Goal: Obtain resource: Download file/media

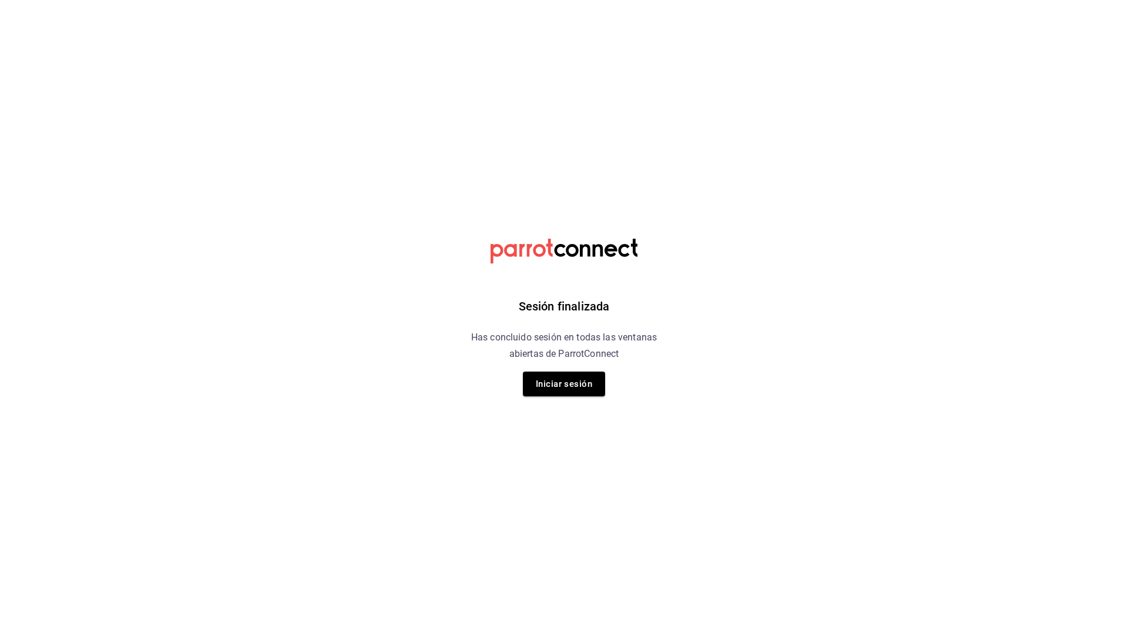
click at [720, 0] on html "Sesión finalizada Has concluido sesión en todas las ventanas abiertas de Parrot…" at bounding box center [564, 0] width 1128 height 0
click at [578, 385] on button "Iniciar sesión" at bounding box center [564, 383] width 82 height 25
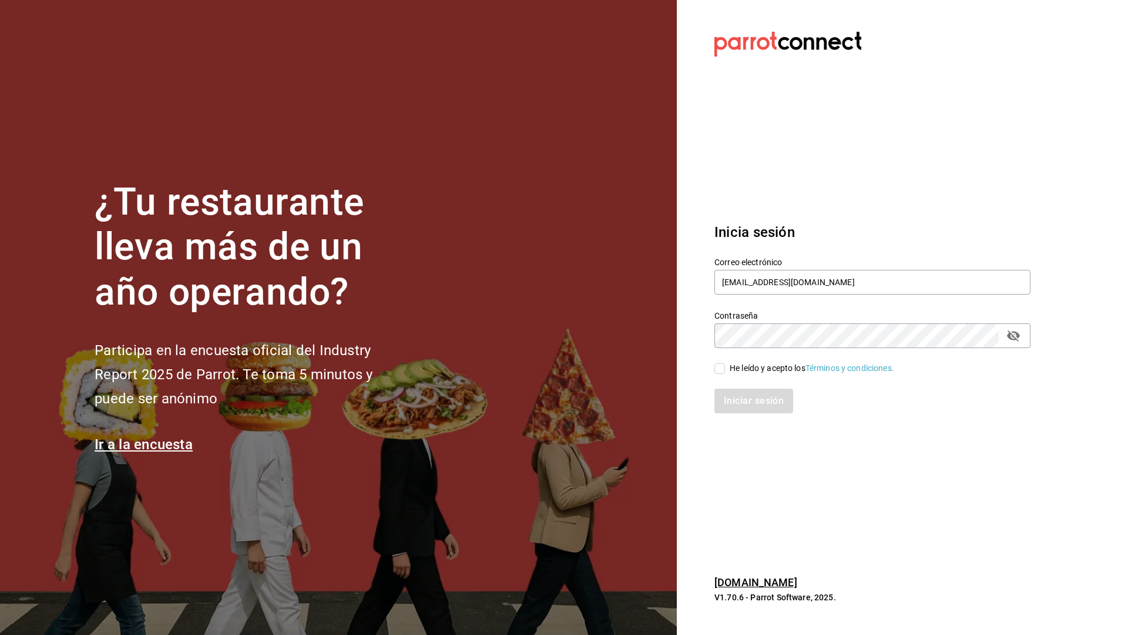
click at [722, 367] on input "He leído y acepto los Términos y condiciones." at bounding box center [719, 368] width 11 height 11
checkbox input "true"
click at [732, 398] on button "Iniciar sesión" at bounding box center [754, 400] width 80 height 25
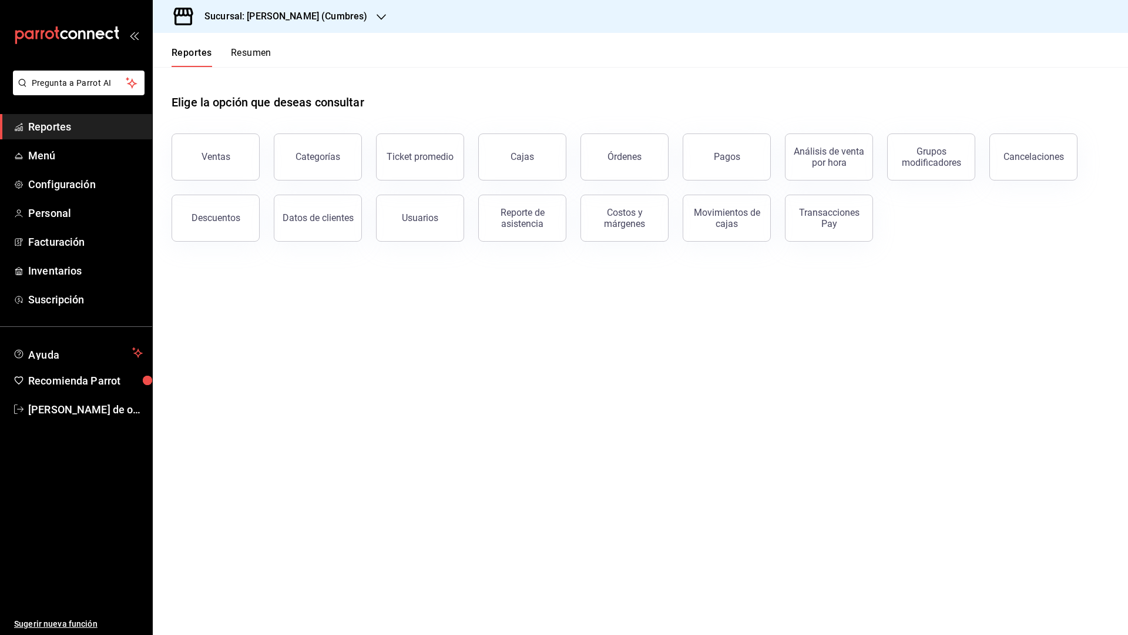
click at [377, 14] on icon "button" at bounding box center [381, 16] width 9 height 9
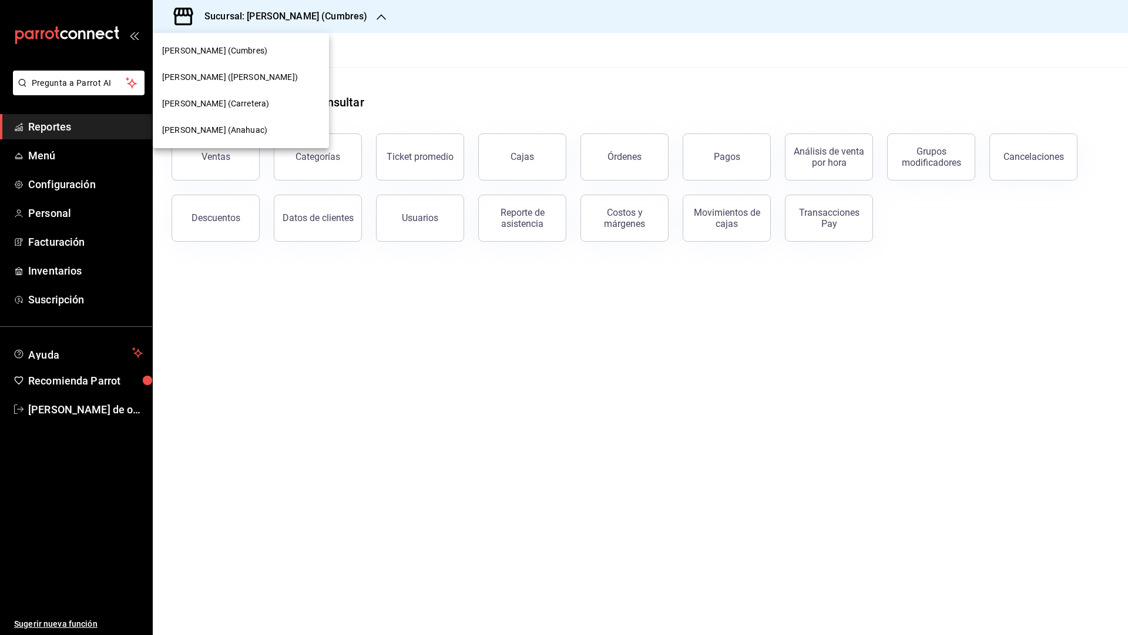
click at [237, 127] on span "Don Macizo (Anahuac)" at bounding box center [214, 130] width 105 height 12
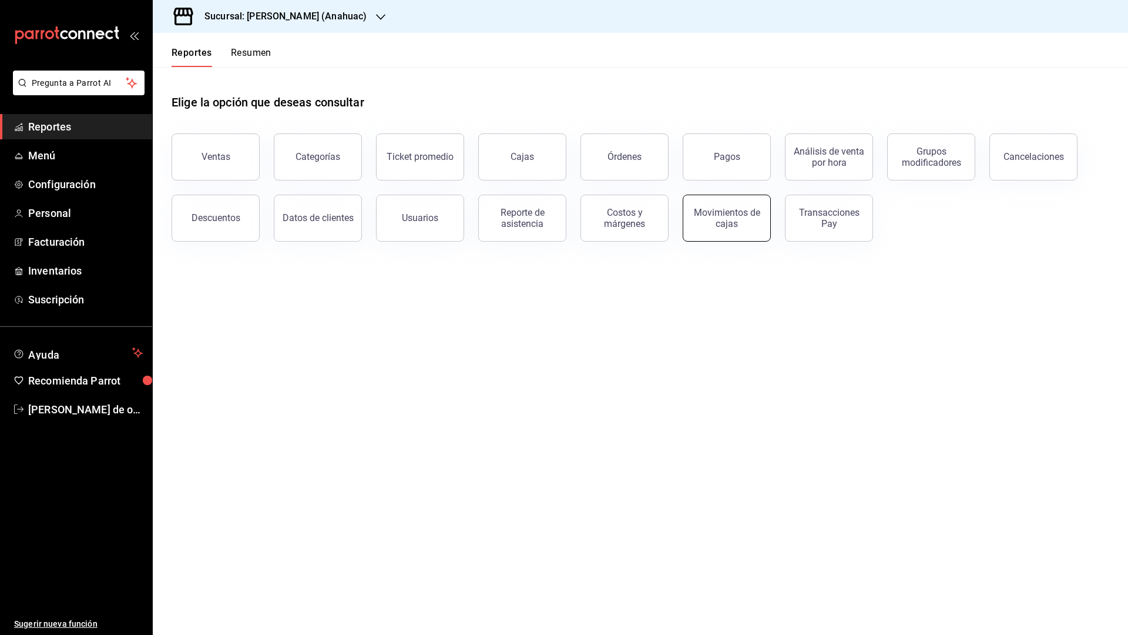
click at [706, 209] on div "Movimientos de cajas" at bounding box center [726, 218] width 73 height 22
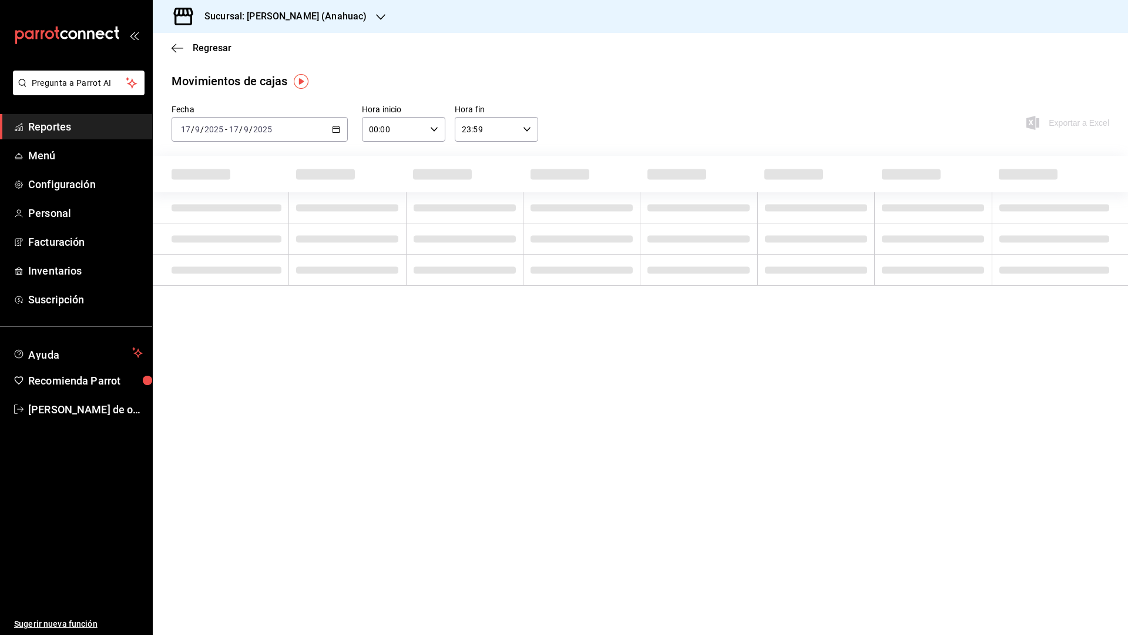
click at [335, 129] on icon "button" at bounding box center [336, 129] width 8 height 8
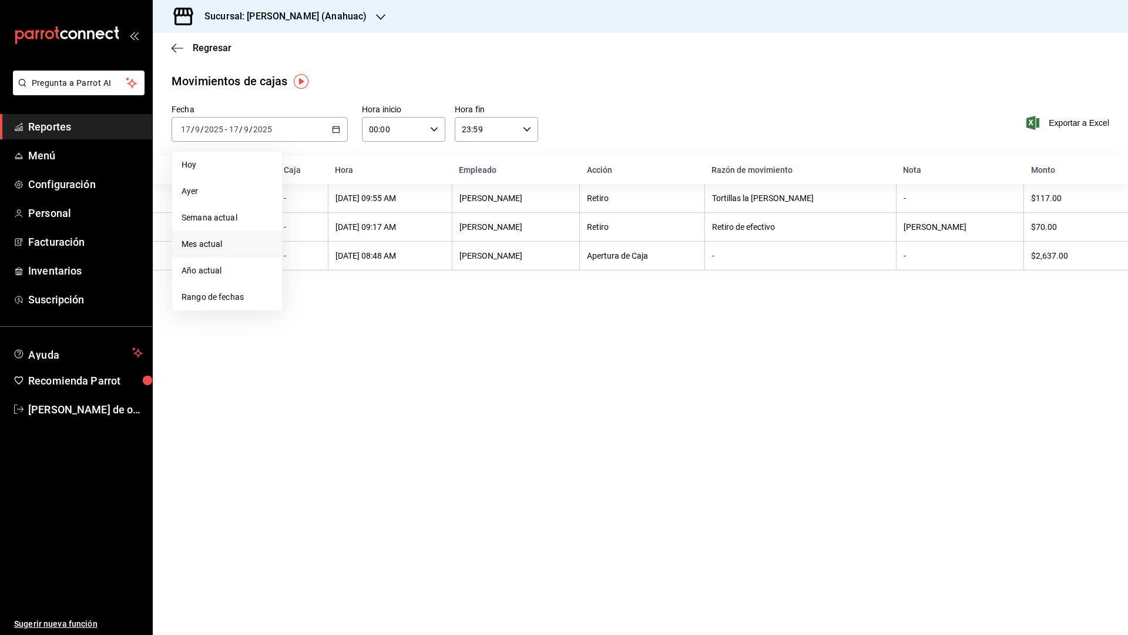
click at [224, 243] on span "Mes actual" at bounding box center [227, 244] width 91 height 12
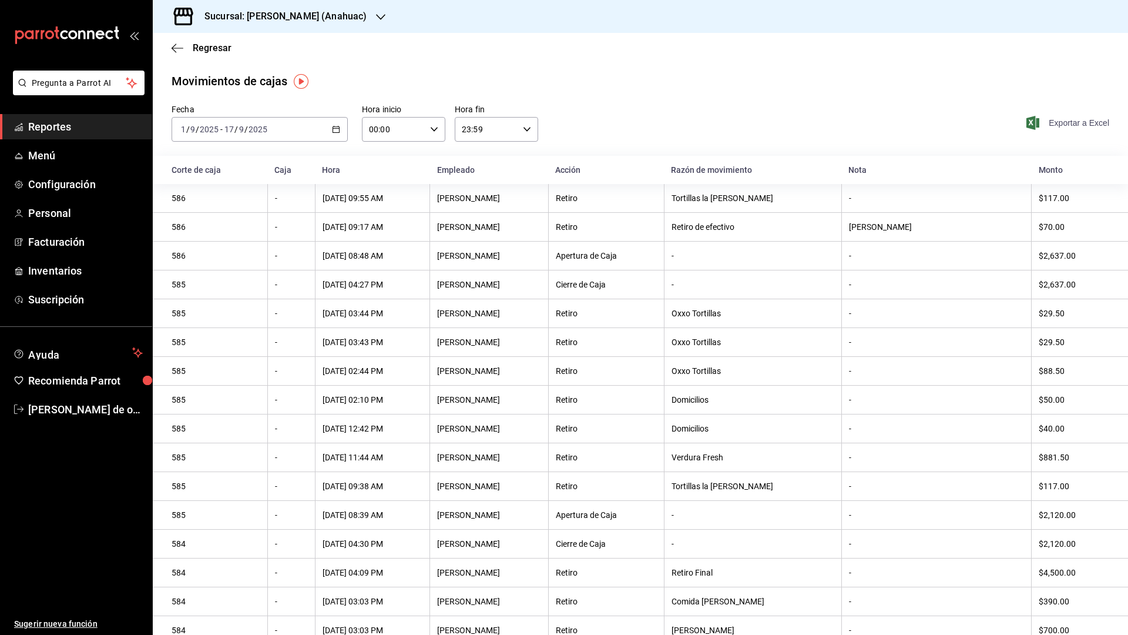
click at [1064, 126] on span "Exportar a Excel" at bounding box center [1069, 123] width 80 height 14
click at [376, 18] on icon "button" at bounding box center [380, 16] width 9 height 9
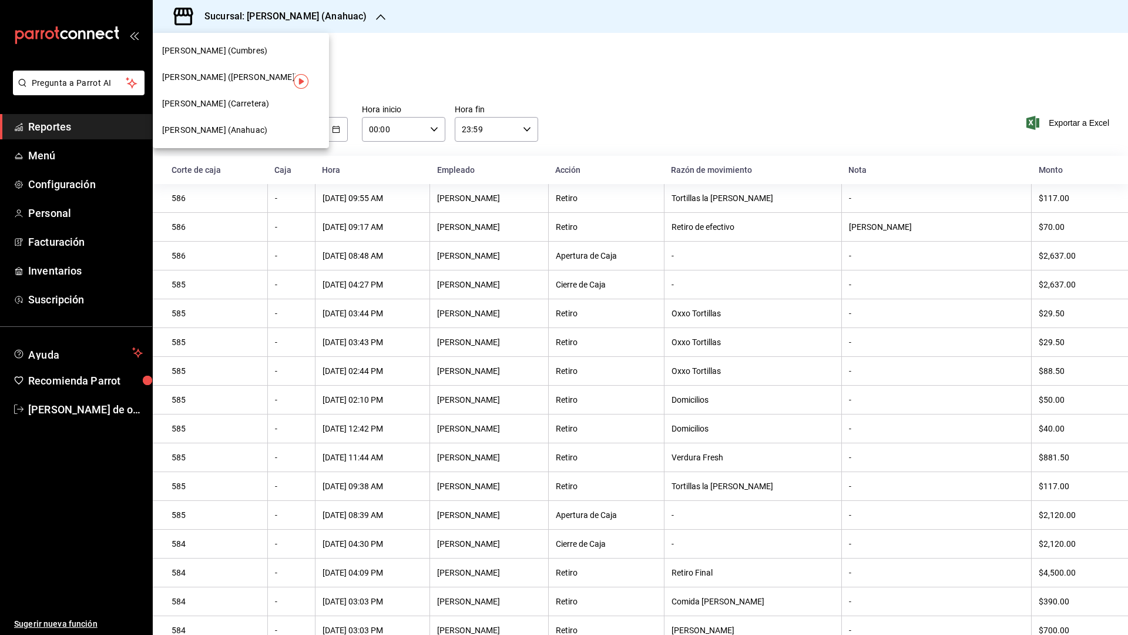
click at [236, 48] on span "Don Macizo (Cumbres)" at bounding box center [214, 51] width 105 height 12
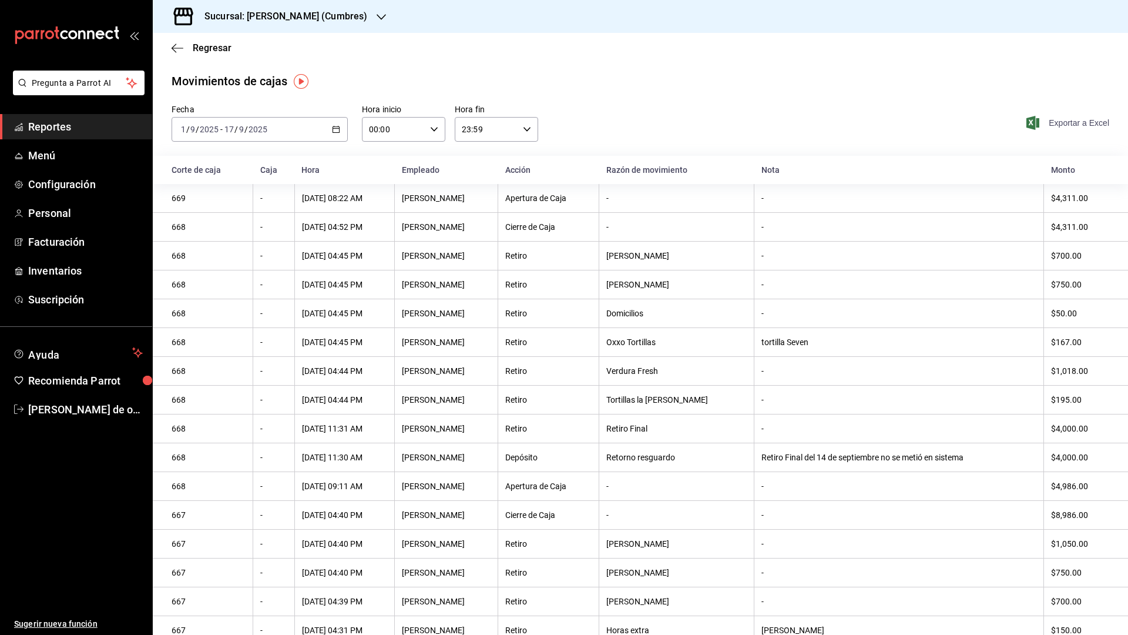
drag, startPoint x: 1053, startPoint y: 119, endPoint x: 1047, endPoint y: 117, distance: 6.3
click at [1053, 119] on span "Exportar a Excel" at bounding box center [1069, 123] width 80 height 14
click at [88, 129] on span "Reportes" at bounding box center [85, 127] width 115 height 16
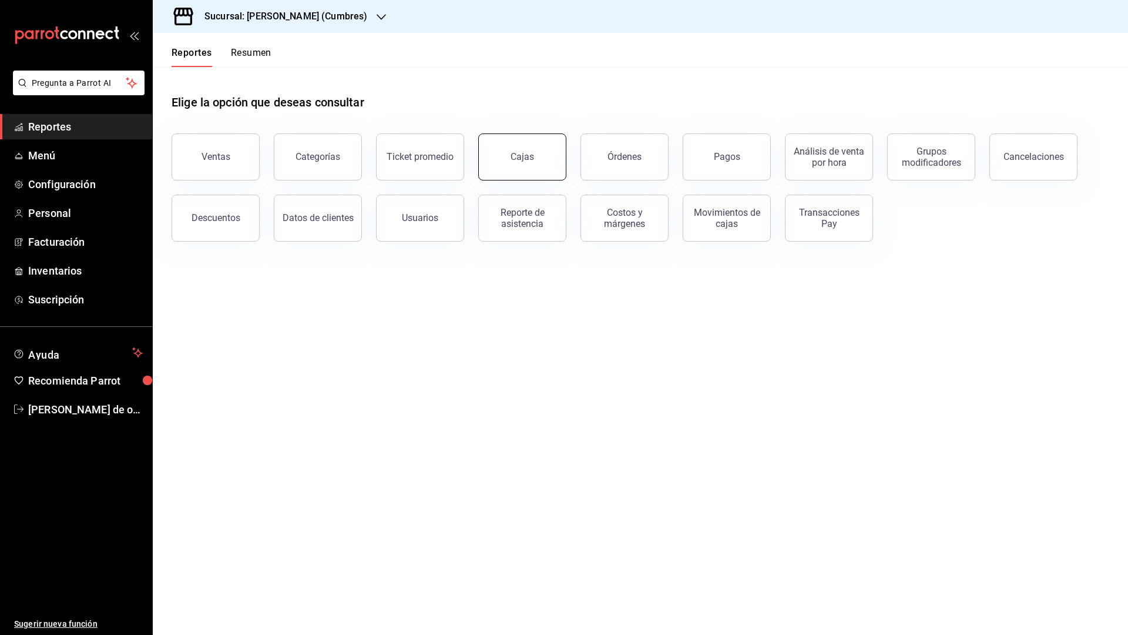
click at [491, 160] on link "Cajas" at bounding box center [522, 156] width 88 height 47
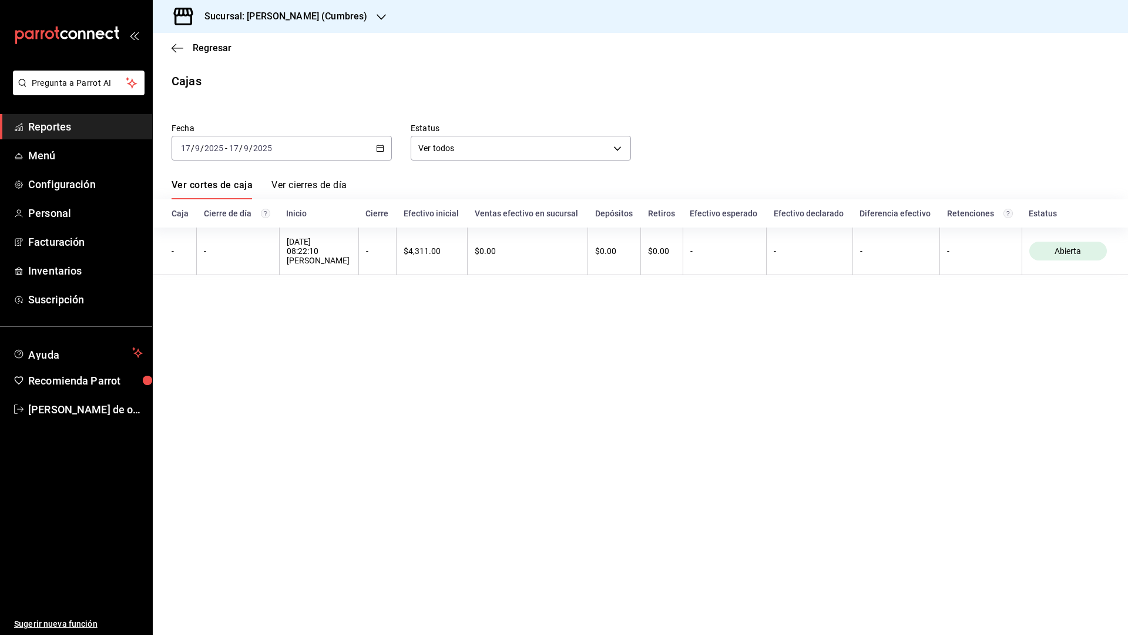
click at [380, 147] on \(Stroke\) "button" at bounding box center [380, 147] width 6 height 1
click at [379, 151] on \(Stroke\) "button" at bounding box center [380, 148] width 7 height 6
click at [192, 314] on span "Rango de fechas" at bounding box center [227, 316] width 91 height 12
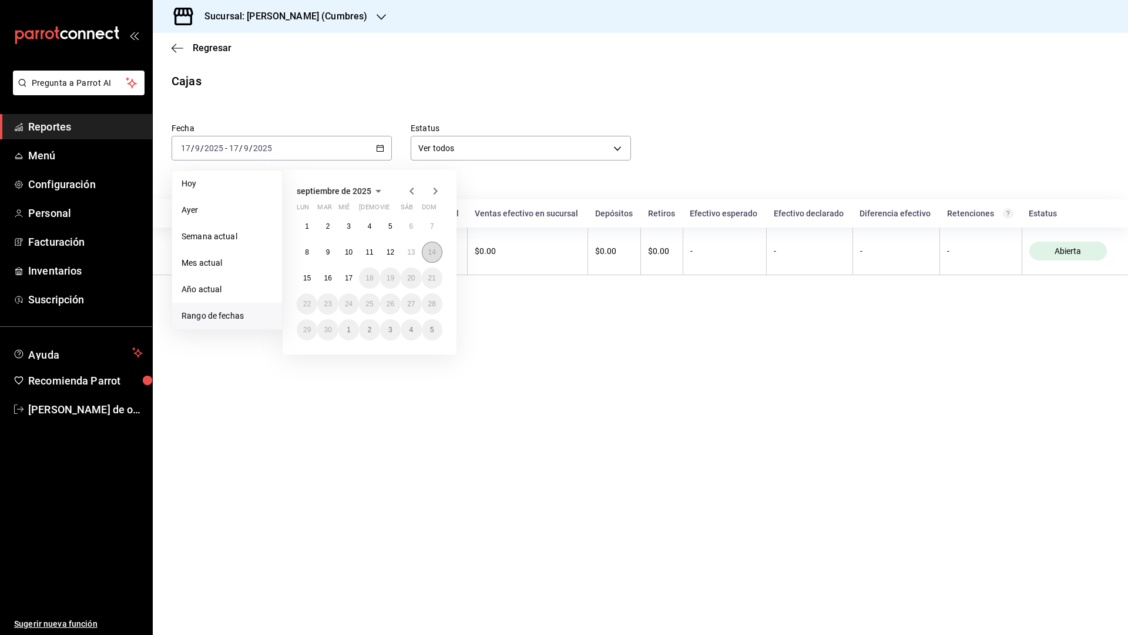
click at [434, 253] on abbr "14" at bounding box center [432, 252] width 8 height 8
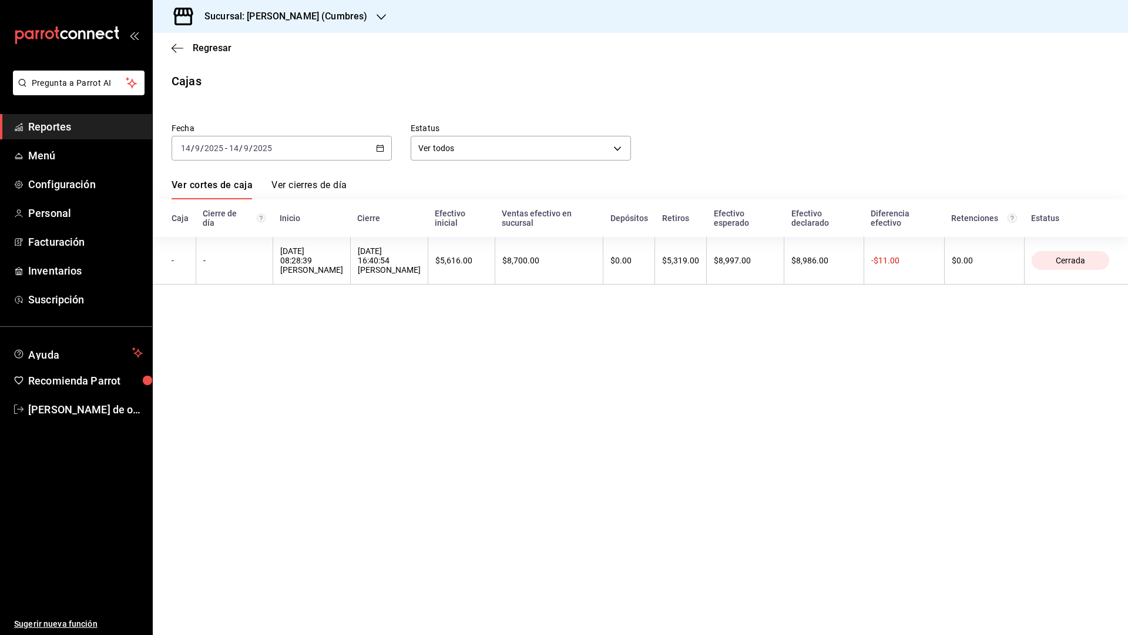
click at [379, 149] on icon "button" at bounding box center [380, 148] width 8 height 8
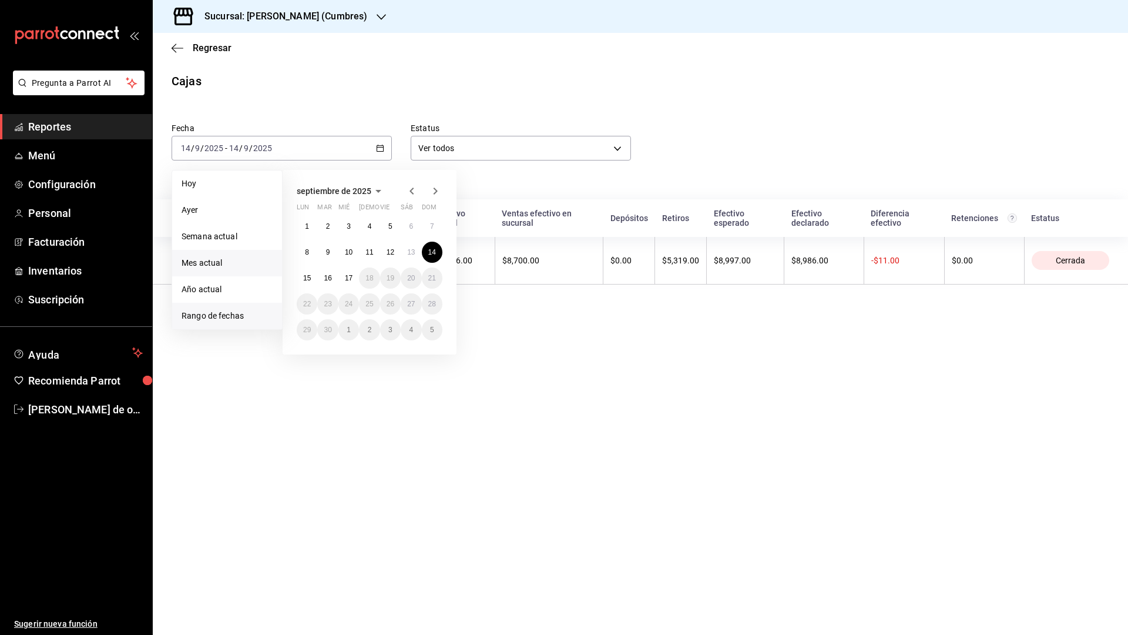
click at [227, 257] on span "Mes actual" at bounding box center [227, 263] width 91 height 12
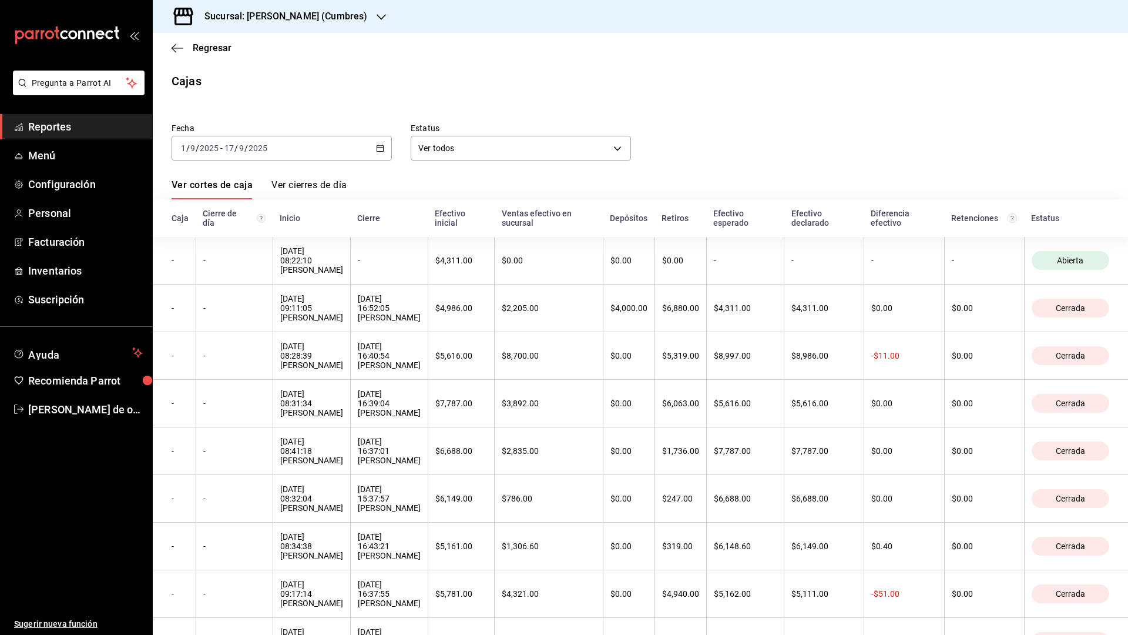
click at [79, 123] on span "Reportes" at bounding box center [85, 127] width 115 height 16
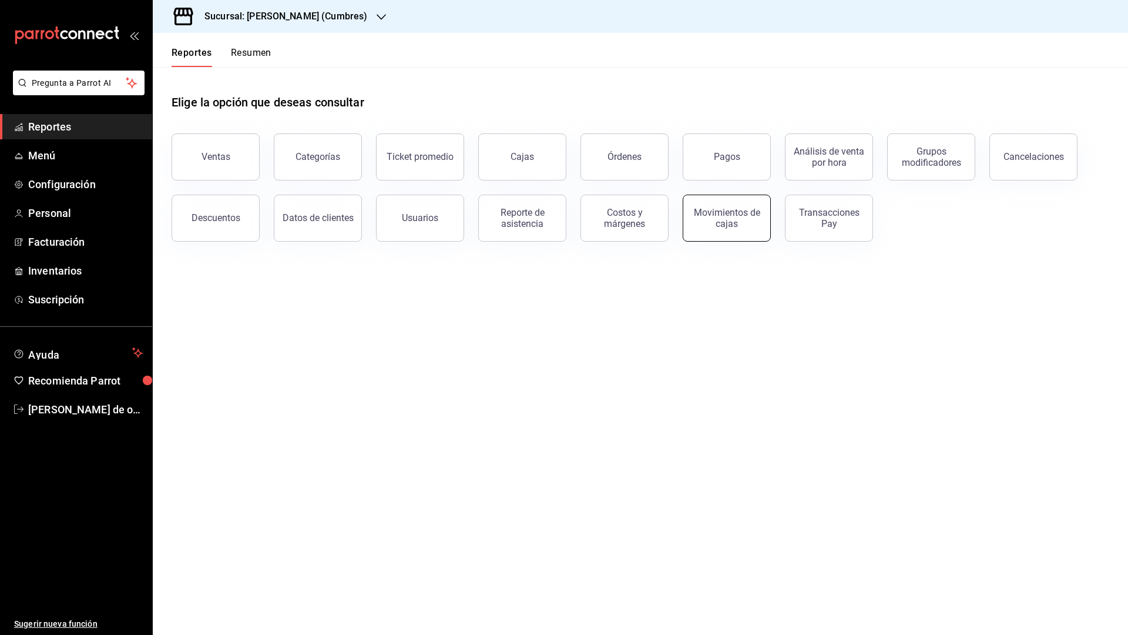
click at [719, 214] on div "Movimientos de cajas" at bounding box center [726, 218] width 73 height 22
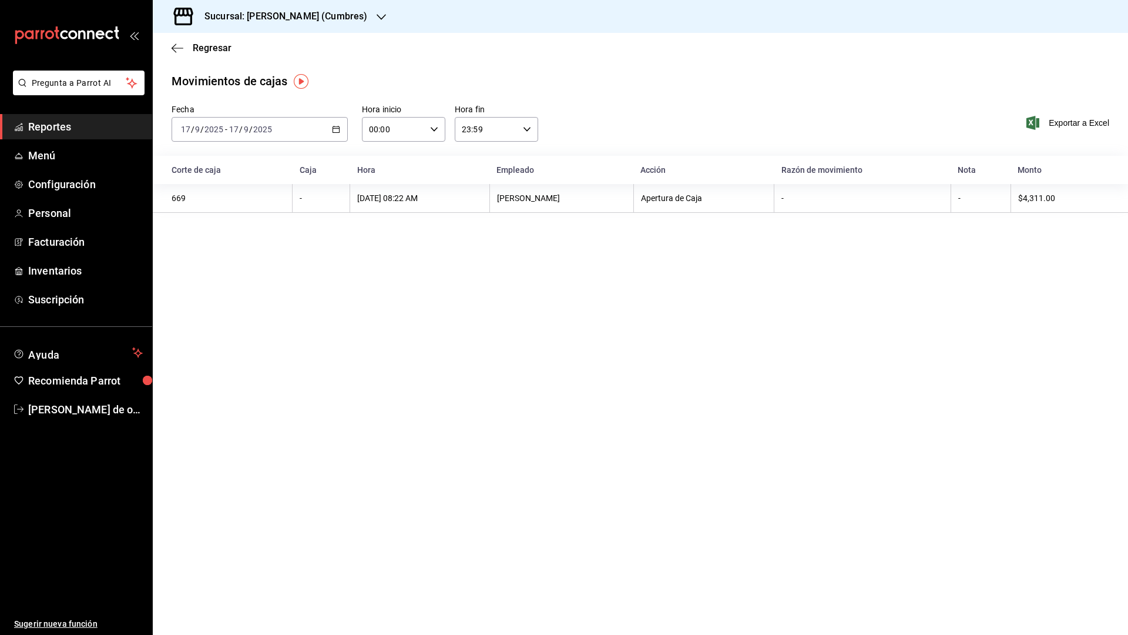
click at [335, 127] on \(Stroke\) "button" at bounding box center [336, 129] width 7 height 6
click at [201, 242] on span "Mes actual" at bounding box center [227, 244] width 91 height 12
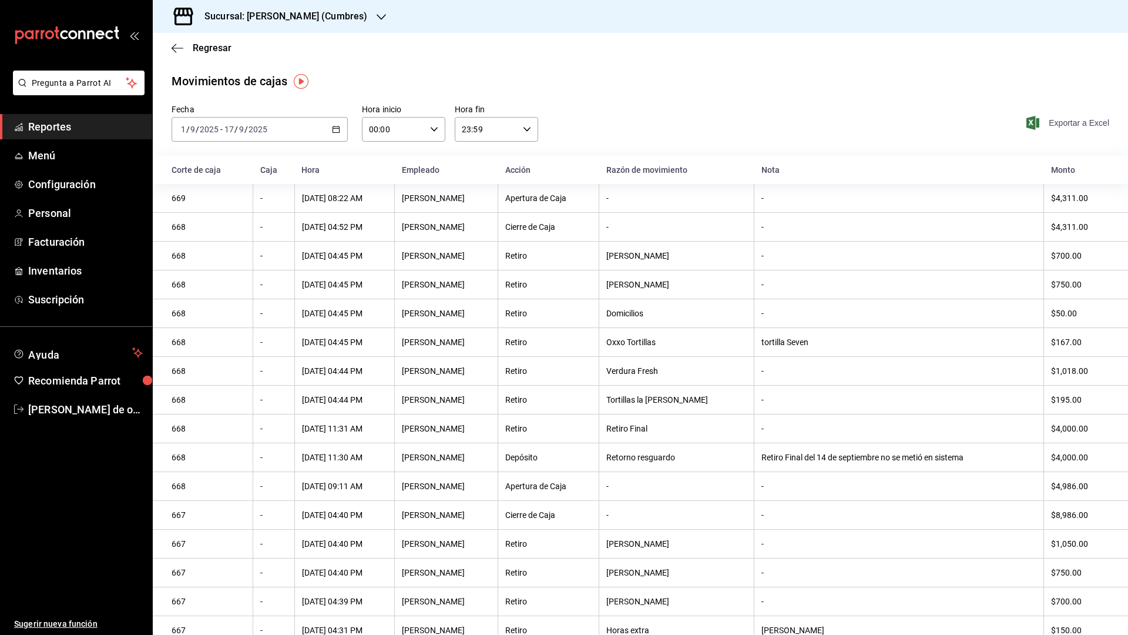
click at [1045, 121] on span "Exportar a Excel" at bounding box center [1069, 123] width 80 height 14
click at [352, 15] on div "Sucursal: Don Macizo (Cumbres)" at bounding box center [276, 16] width 229 height 33
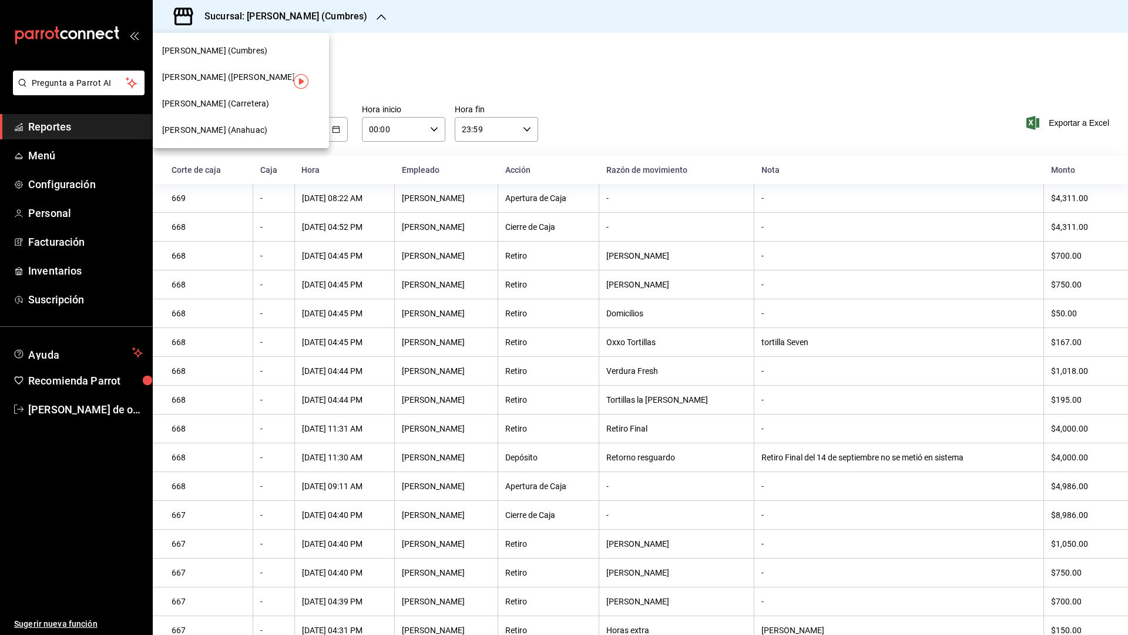
click at [237, 105] on span "Don Macizo (Carretera)" at bounding box center [215, 104] width 107 height 12
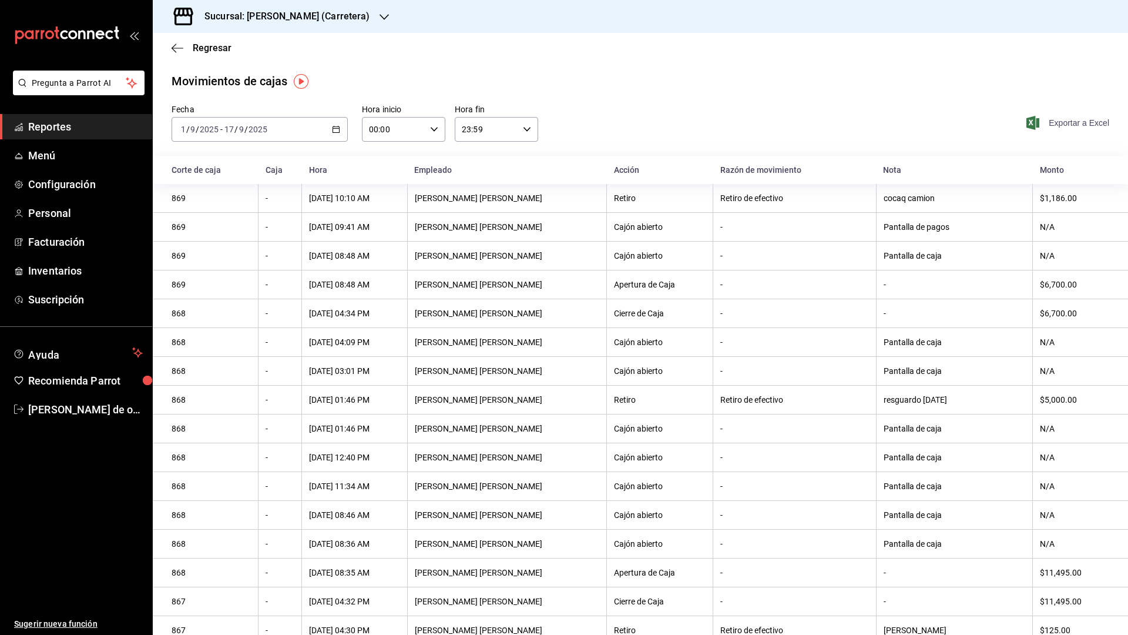
click at [1041, 123] on span "Exportar a Excel" at bounding box center [1069, 123] width 80 height 14
click at [380, 17] on icon "button" at bounding box center [384, 16] width 9 height 9
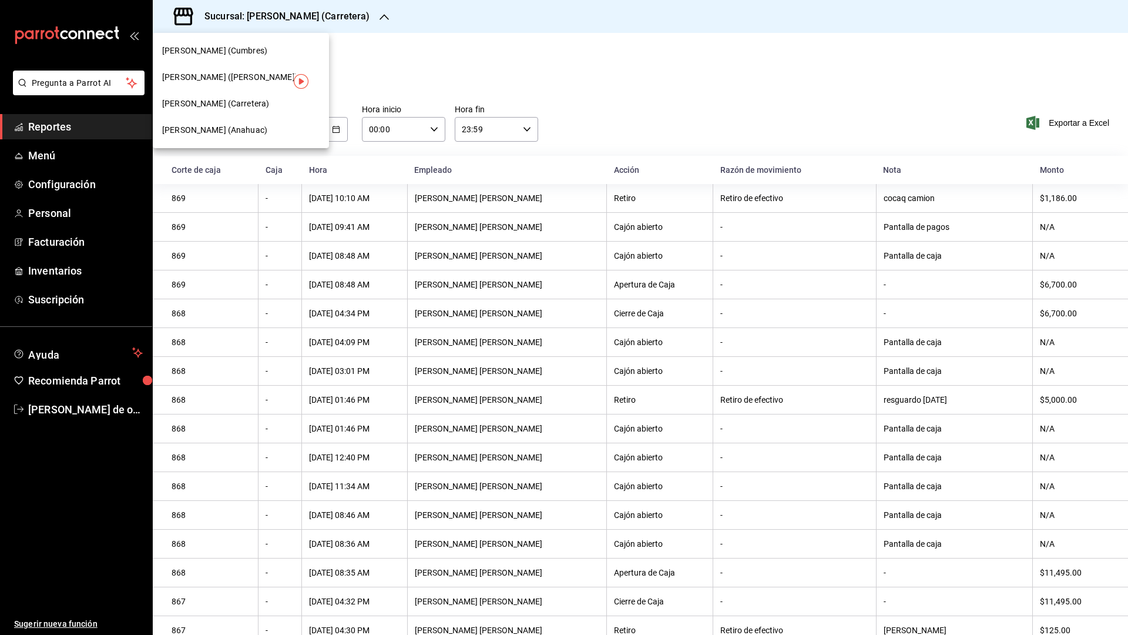
click at [256, 76] on span "Don Macizo (Humberto Lobo)" at bounding box center [230, 77] width 136 height 12
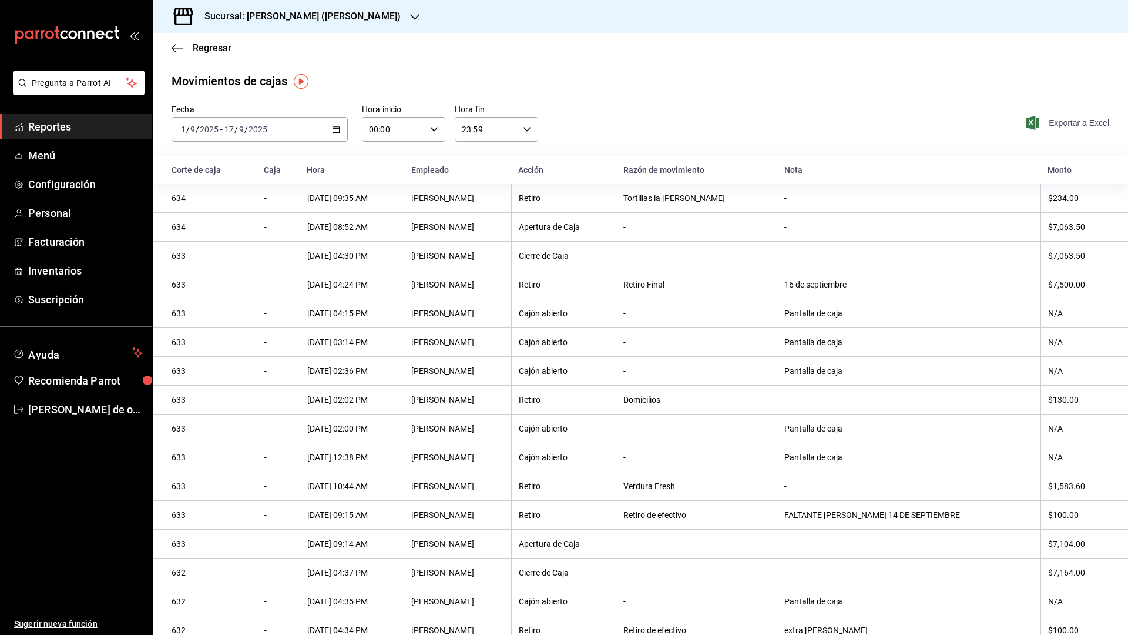
click at [1074, 124] on span "Exportar a Excel" at bounding box center [1069, 123] width 80 height 14
